Goal: Task Accomplishment & Management: Manage account settings

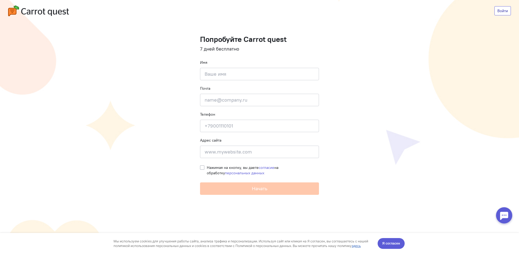
click at [503, 12] on link "Войти" at bounding box center [502, 10] width 16 height 9
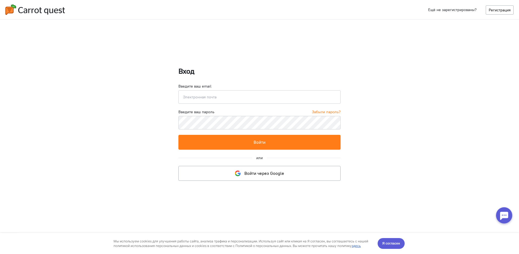
type input "[EMAIL_ADDRESS][DOMAIN_NAME]"
click at [178, 135] on button "Войти" at bounding box center [259, 142] width 162 height 15
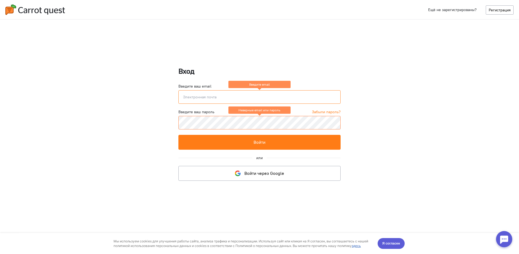
click at [226, 96] on input "email" at bounding box center [259, 97] width 162 height 14
type input "[EMAIL_ADDRESS][DOMAIN_NAME]"
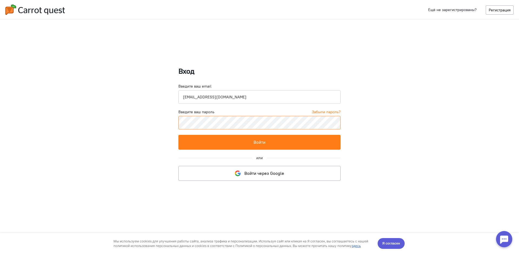
click at [178, 135] on button "Войти" at bounding box center [259, 142] width 162 height 15
